Goal: Information Seeking & Learning: Find specific page/section

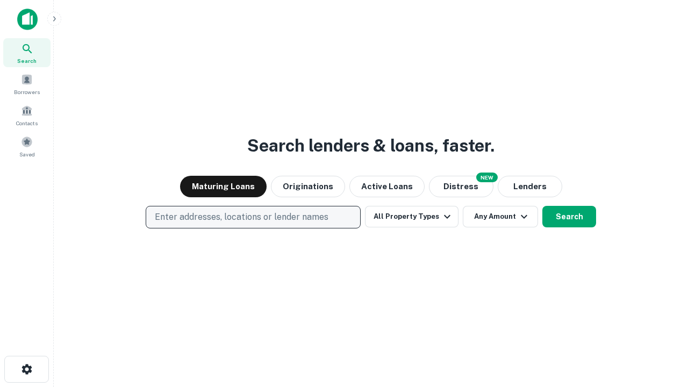
click at [253, 217] on p "Enter addresses, locations or lender names" at bounding box center [242, 217] width 174 height 13
type input "**********"
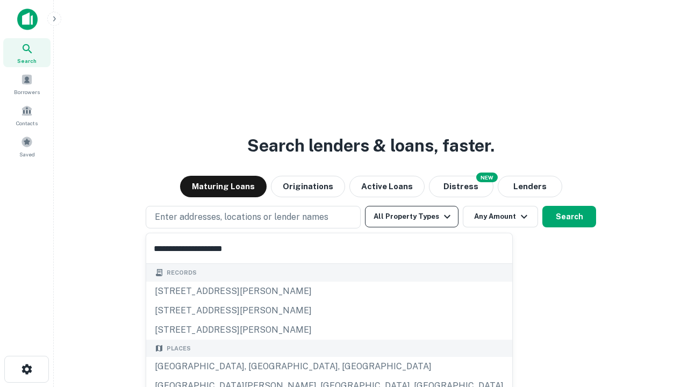
click at [257, 367] on div "[GEOGRAPHIC_DATA], [GEOGRAPHIC_DATA], [GEOGRAPHIC_DATA]" at bounding box center [329, 366] width 366 height 19
click at [412, 217] on button "All Property Types" at bounding box center [412, 217] width 94 height 22
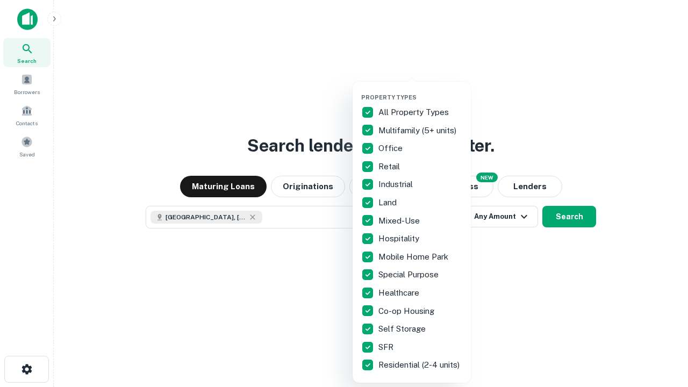
click at [420, 90] on button "button" at bounding box center [420, 90] width 118 height 1
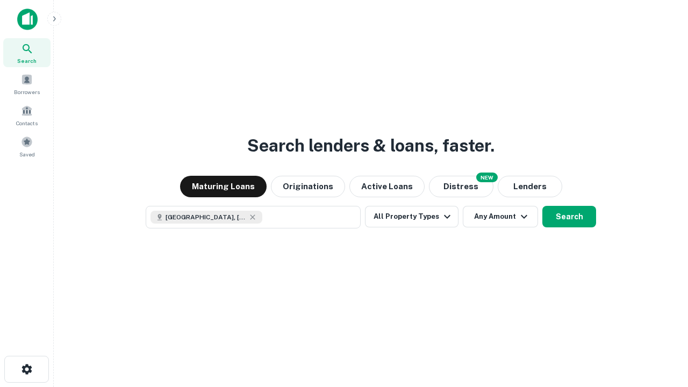
scroll to position [17, 0]
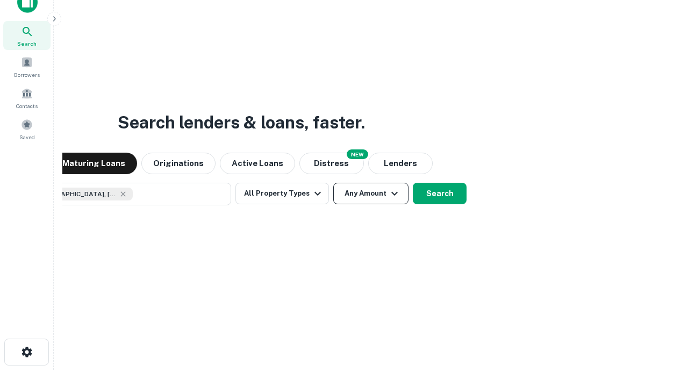
click at [333, 183] on button "Any Amount" at bounding box center [370, 194] width 75 height 22
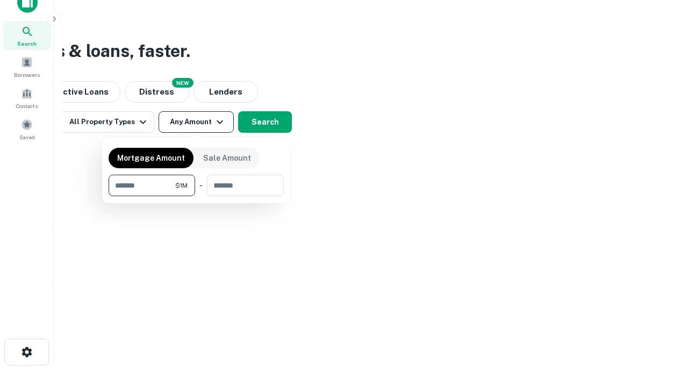
type input "*******"
click at [196, 196] on button "button" at bounding box center [196, 196] width 175 height 1
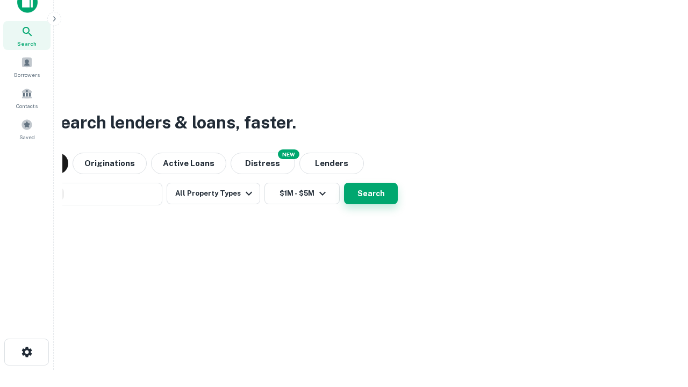
click at [344, 183] on button "Search" at bounding box center [371, 194] width 54 height 22
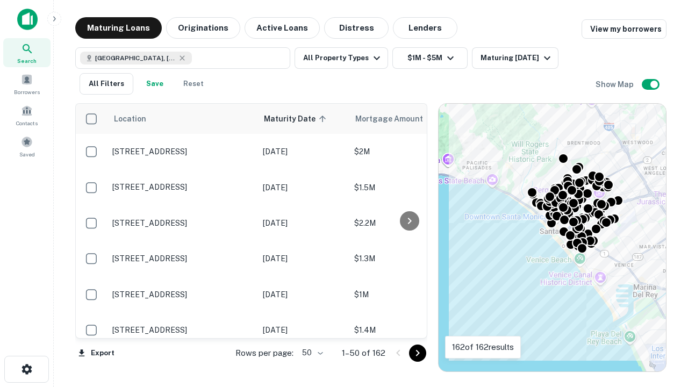
click at [311, 353] on body "Search Borrowers Contacts Saved Maturing Loans Originations Active Loans Distre…" at bounding box center [344, 193] width 688 height 387
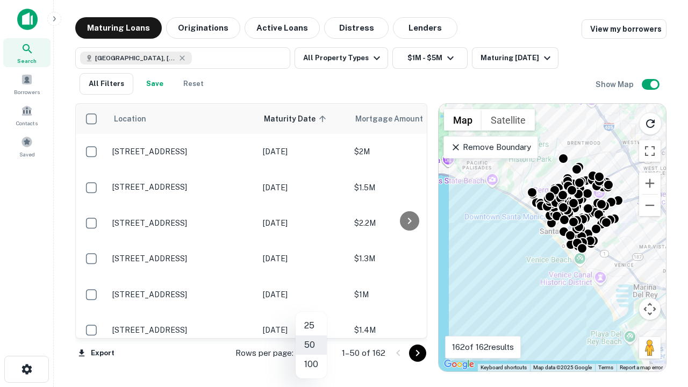
click at [311, 326] on li "25" at bounding box center [311, 325] width 31 height 19
click at [417, 353] on icon "Go to next page" at bounding box center [417, 353] width 13 height 13
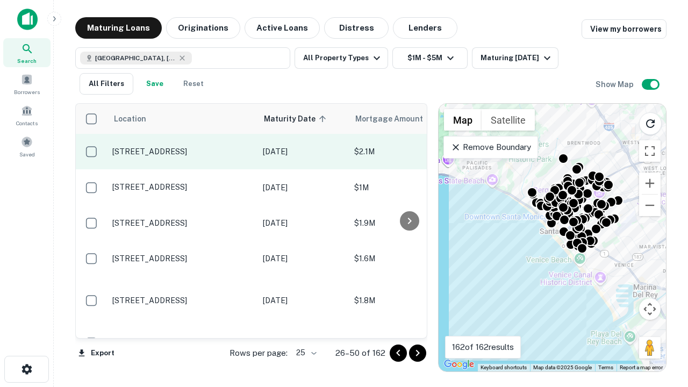
click at [182, 152] on p "[STREET_ADDRESS]" at bounding box center [182, 152] width 140 height 10
